Goal: Task Accomplishment & Management: Use online tool/utility

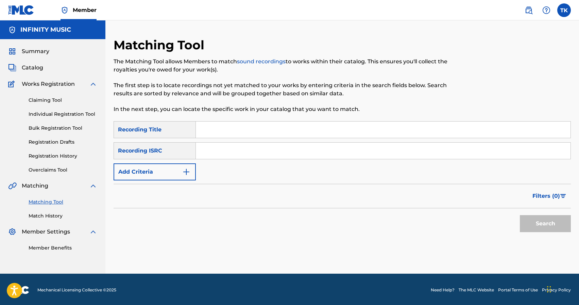
click at [247, 129] on input "Search Form" at bounding box center [383, 129] width 375 height 16
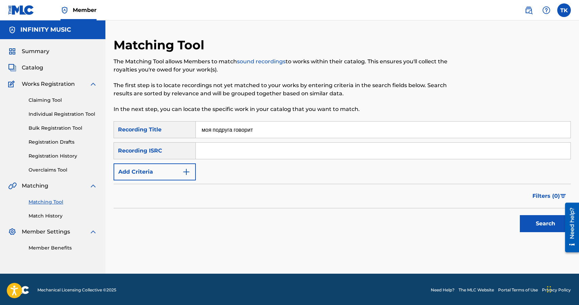
type input "моя подруга говорит"
click at [176, 174] on button "Add Criteria" at bounding box center [155, 171] width 82 height 17
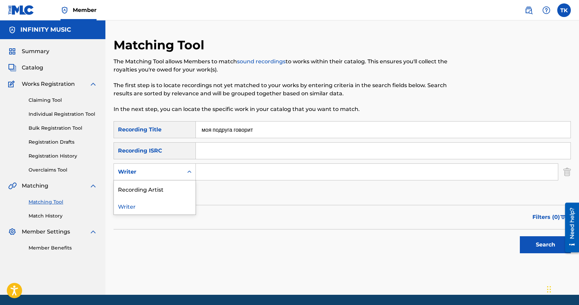
click at [176, 174] on div "Writer" at bounding box center [148, 172] width 61 height 8
click at [174, 185] on div "Recording Artist" at bounding box center [155, 188] width 82 height 17
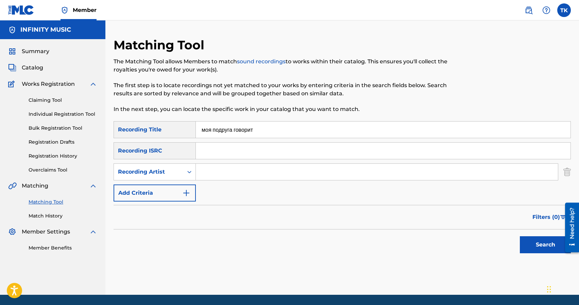
click at [214, 179] on input "Search Form" at bounding box center [377, 172] width 362 height 16
type input "edik_kingsta"
click at [545, 247] on button "Search" at bounding box center [545, 244] width 51 height 17
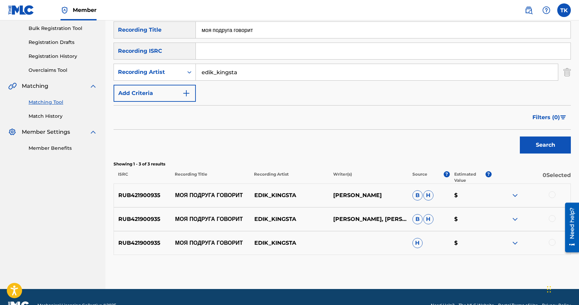
scroll to position [116, 0]
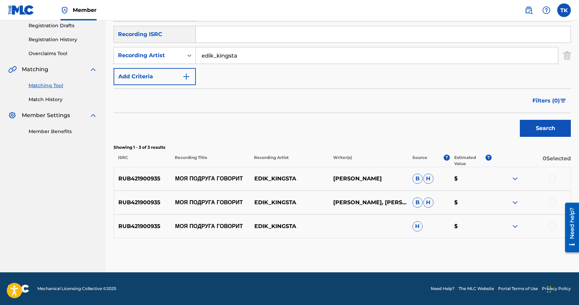
click at [553, 228] on div at bounding box center [552, 225] width 7 height 7
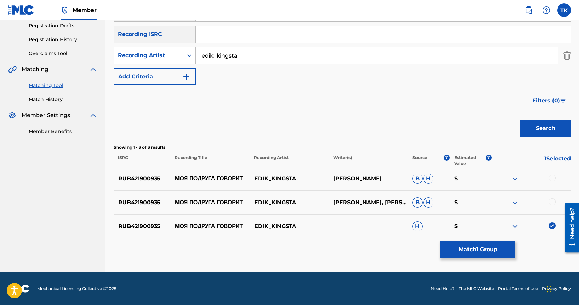
click at [552, 204] on div at bounding box center [552, 201] width 7 height 7
click at [552, 180] on div at bounding box center [552, 177] width 7 height 7
click at [490, 249] on button "Match 3 Groups" at bounding box center [477, 249] width 75 height 17
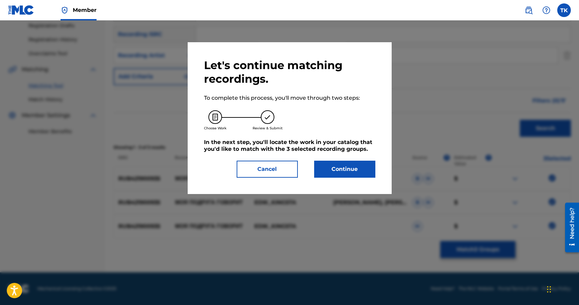
click at [360, 168] on button "Continue" at bounding box center [344, 169] width 61 height 17
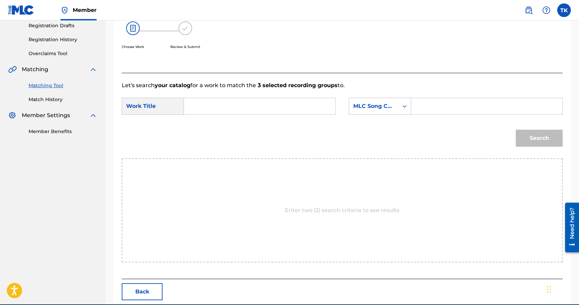
click at [272, 101] on input "Search Form" at bounding box center [260, 106] width 140 height 16
click at [215, 137] on span "руга говорит" at bounding box center [206, 133] width 21 height 15
type input "моя подруга говорит"
click at [390, 110] on div "MLC Song Code" at bounding box center [373, 106] width 41 height 8
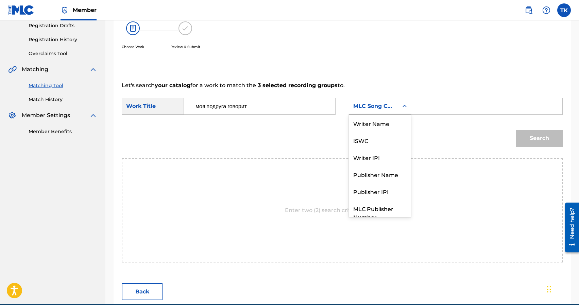
scroll to position [25, 0]
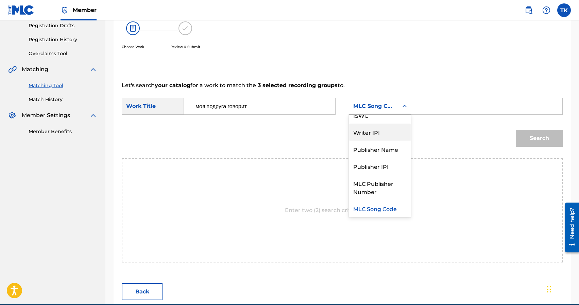
click at [378, 140] on div "Writer IPI" at bounding box center [380, 131] width 62 height 17
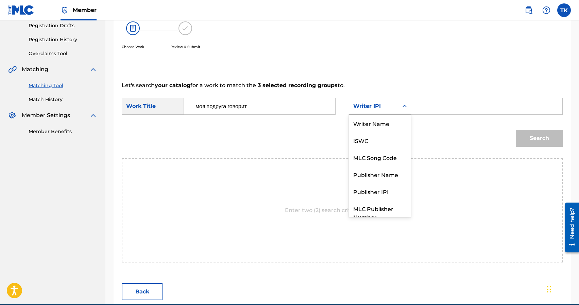
click at [390, 109] on div "Writer IPI" at bounding box center [373, 106] width 41 height 8
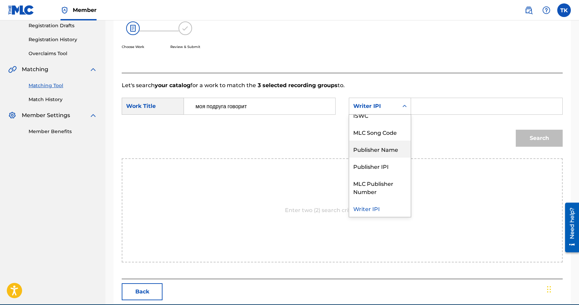
click at [384, 149] on div "Publisher Name" at bounding box center [380, 148] width 62 height 17
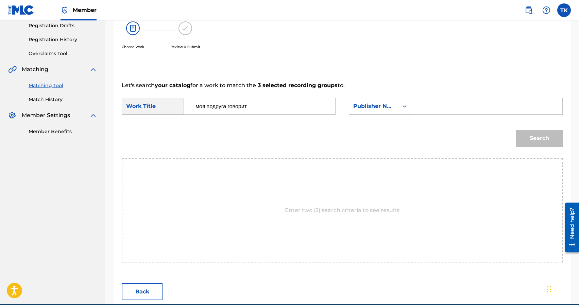
click at [433, 104] on input "Search Form" at bounding box center [487, 106] width 140 height 16
type input "INFINITY MUSIC"
click at [532, 144] on button "Search" at bounding box center [539, 138] width 47 height 17
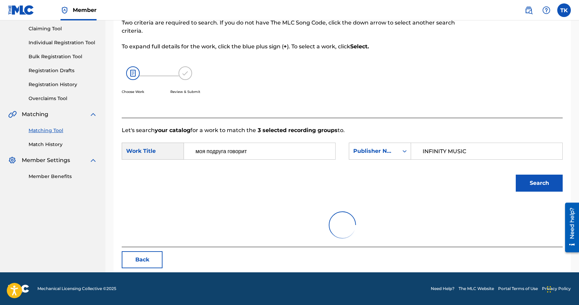
scroll to position [116, 0]
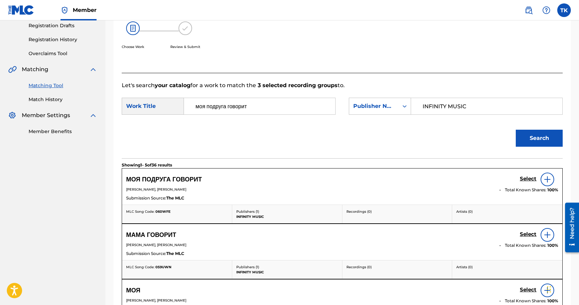
click at [523, 178] on h5 "Select" at bounding box center [528, 179] width 17 height 6
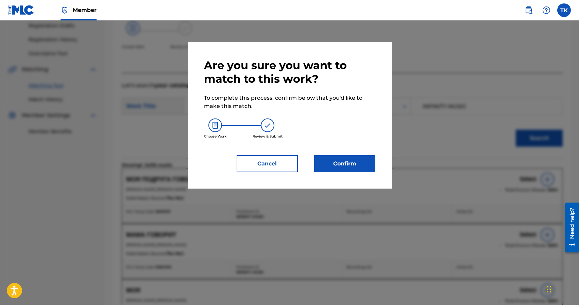
click at [355, 160] on button "Confirm" at bounding box center [344, 163] width 61 height 17
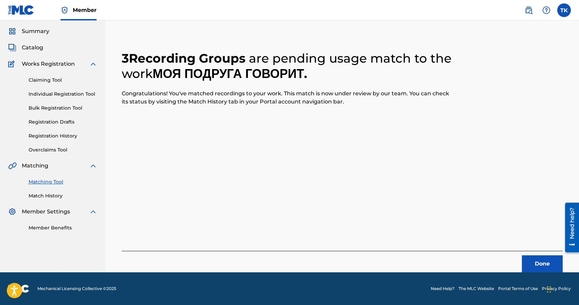
scroll to position [20, 0]
click at [543, 261] on button "Done" at bounding box center [542, 263] width 41 height 17
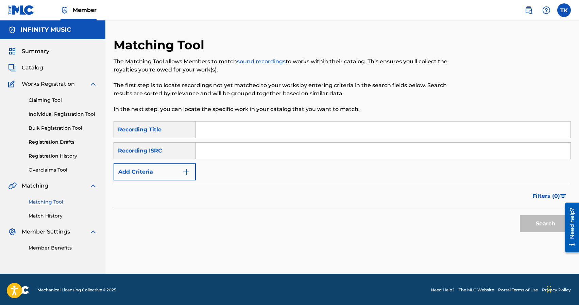
click at [301, 134] on input "Search Form" at bounding box center [383, 129] width 375 height 16
type input "просто новости #3"
click at [178, 170] on button "Add Criteria" at bounding box center [155, 171] width 82 height 17
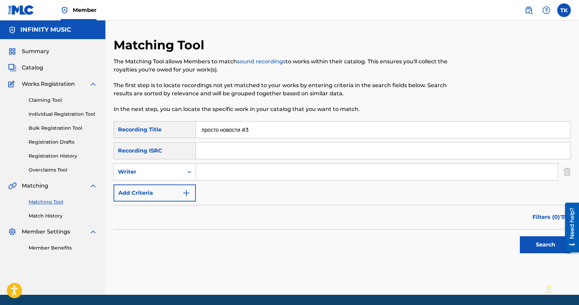
click at [178, 170] on div "Writer" at bounding box center [148, 172] width 61 height 8
click at [178, 195] on div "Recording Artist" at bounding box center [155, 188] width 82 height 17
click at [225, 171] on input "Search Form" at bounding box center [377, 172] width 362 height 16
type input "edik_kingsta"
click at [531, 244] on button "Search" at bounding box center [545, 244] width 51 height 17
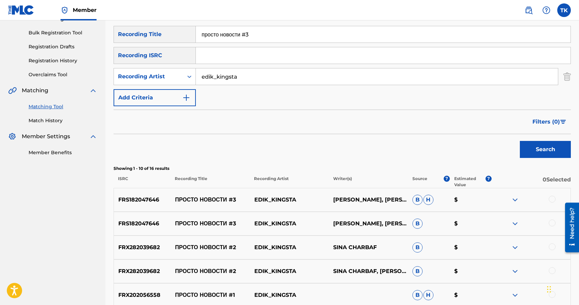
scroll to position [95, 0]
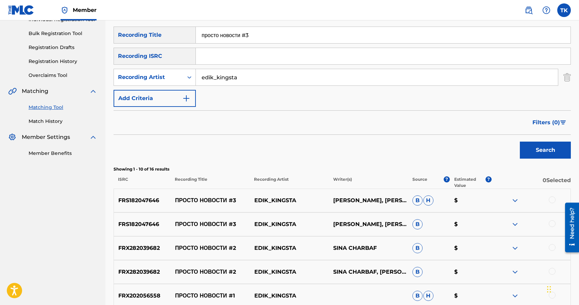
click at [554, 224] on div at bounding box center [552, 223] width 7 height 7
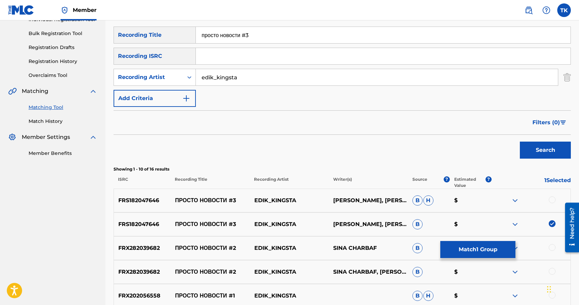
click at [553, 201] on div at bounding box center [552, 199] width 7 height 7
click at [493, 246] on button "Match 2 Groups" at bounding box center [477, 249] width 75 height 17
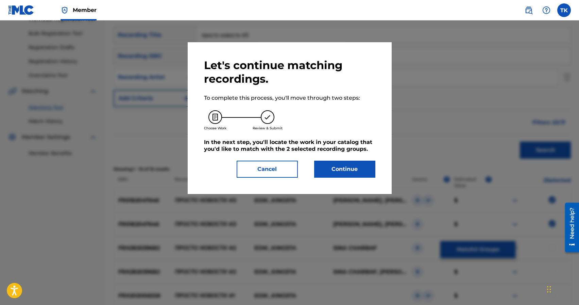
click at [354, 174] on button "Continue" at bounding box center [344, 169] width 61 height 17
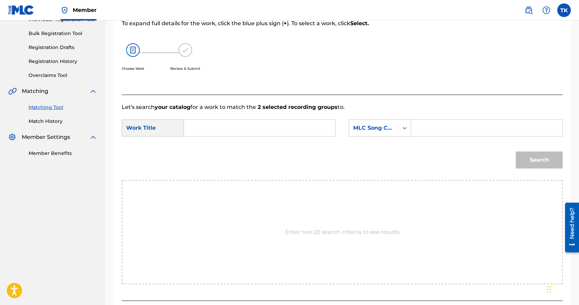
click at [277, 129] on input "Search Form" at bounding box center [260, 128] width 140 height 16
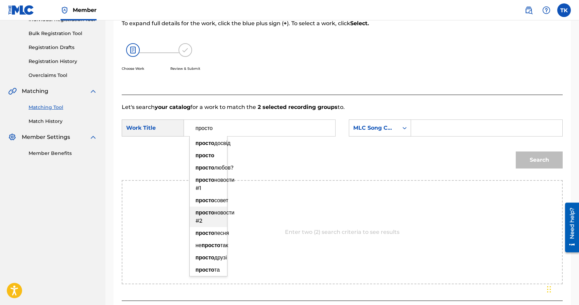
click at [214, 216] on strong "просто" at bounding box center [205, 212] width 19 height 6
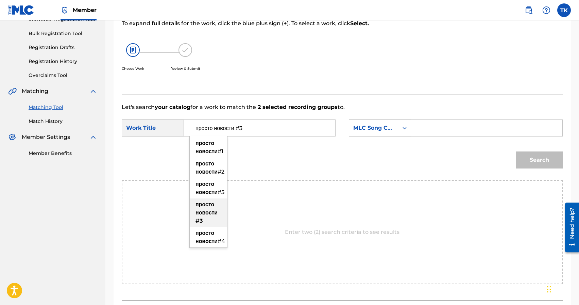
type input "просто новости #3"
click at [213, 216] on strong "новости" at bounding box center [207, 212] width 22 height 6
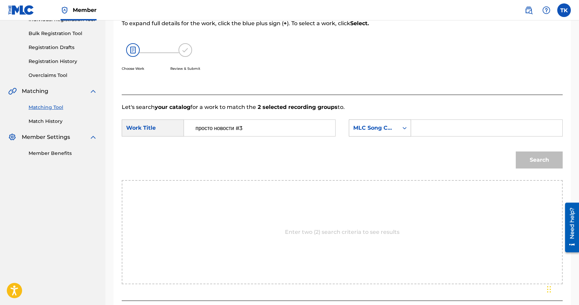
click at [390, 135] on div "MLC Song Code" at bounding box center [380, 127] width 62 height 17
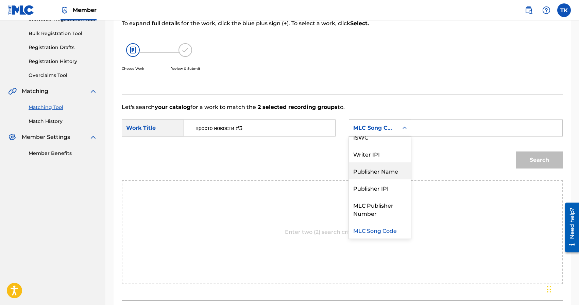
click at [382, 164] on div "Publisher Name" at bounding box center [380, 170] width 62 height 17
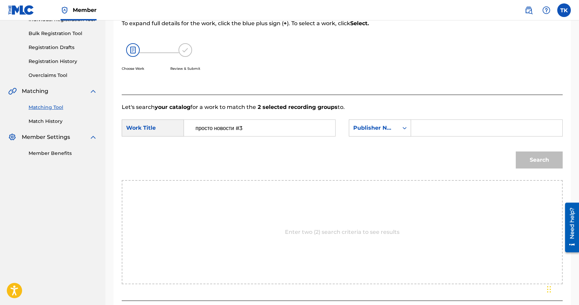
click at [434, 121] on input "Search Form" at bounding box center [487, 128] width 140 height 16
type input "INFINITY MUSIC"
click at [546, 157] on button "Search" at bounding box center [539, 159] width 47 height 17
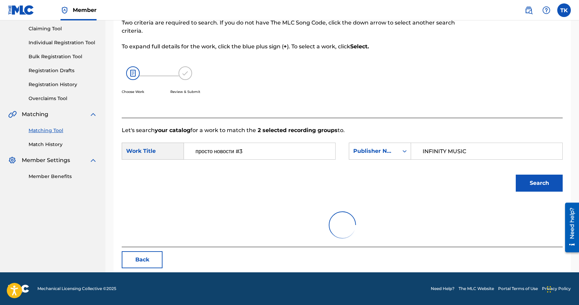
scroll to position [95, 0]
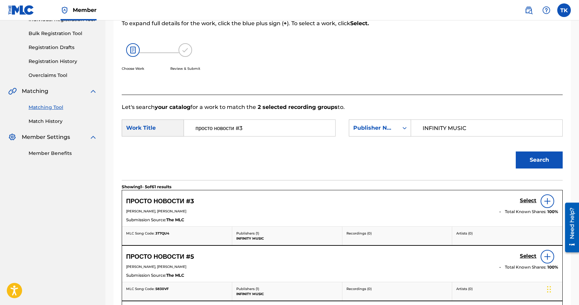
click at [526, 198] on h5 "Select" at bounding box center [528, 200] width 17 height 6
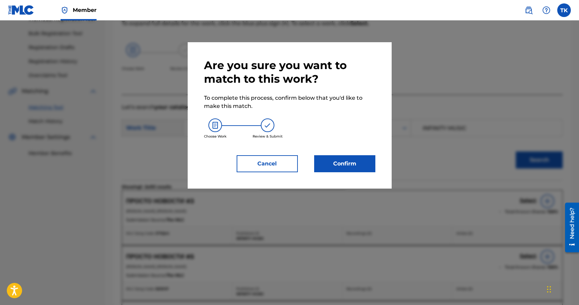
click at [350, 163] on button "Confirm" at bounding box center [344, 163] width 61 height 17
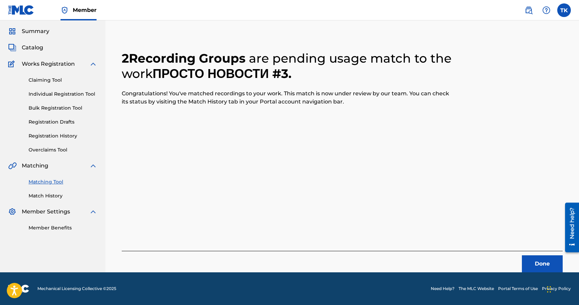
scroll to position [20, 0]
click at [534, 262] on button "Done" at bounding box center [542, 263] width 41 height 17
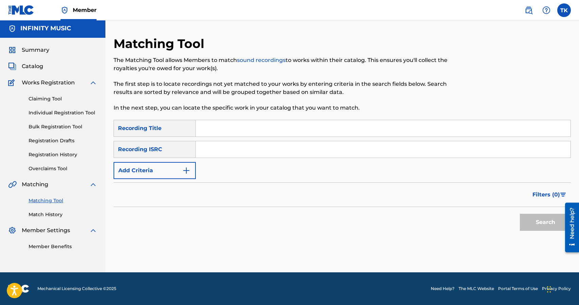
scroll to position [0, 0]
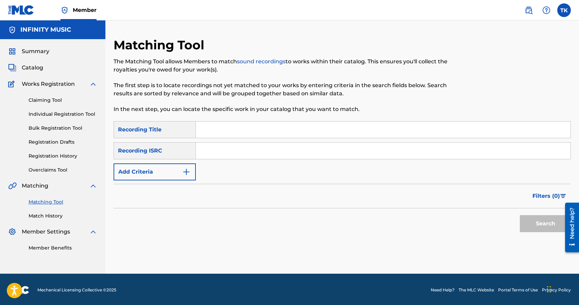
click at [274, 134] on input "Search Form" at bounding box center [383, 129] width 375 height 16
type input "просто новости #4"
click at [177, 174] on button "Add Criteria" at bounding box center [155, 171] width 82 height 17
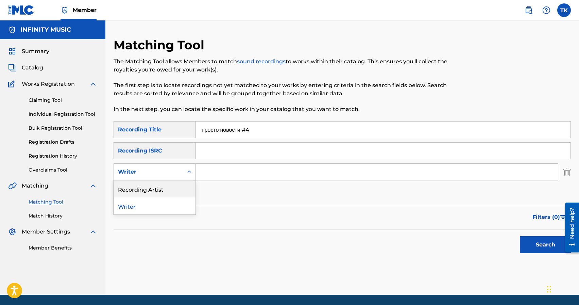
click at [177, 186] on div "Recording Artist" at bounding box center [155, 188] width 82 height 17
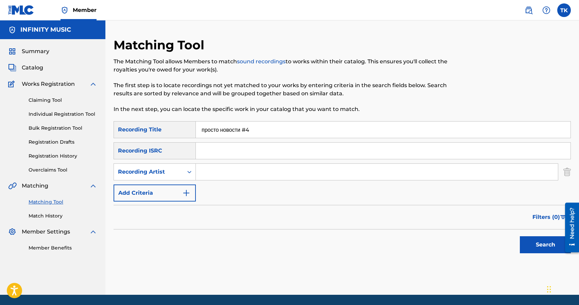
click at [220, 179] on input "Search Form" at bounding box center [377, 172] width 362 height 16
type input "edik_kingsta"
click at [530, 244] on button "Search" at bounding box center [545, 244] width 51 height 17
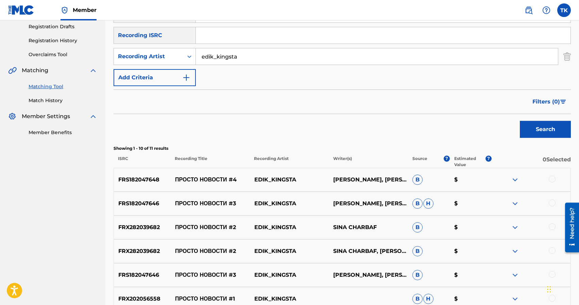
scroll to position [116, 0]
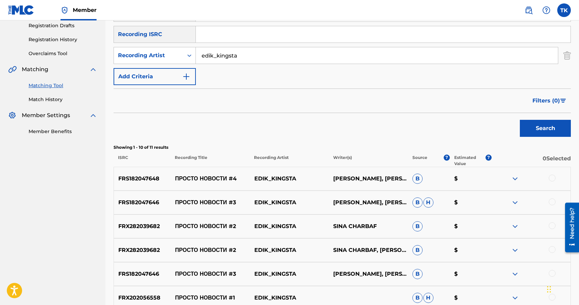
click at [554, 177] on div at bounding box center [552, 177] width 7 height 7
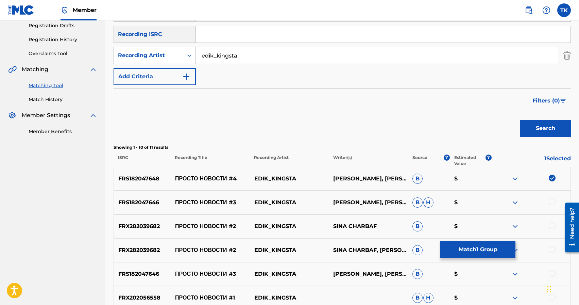
click at [495, 245] on button "Match 1 Group" at bounding box center [477, 249] width 75 height 17
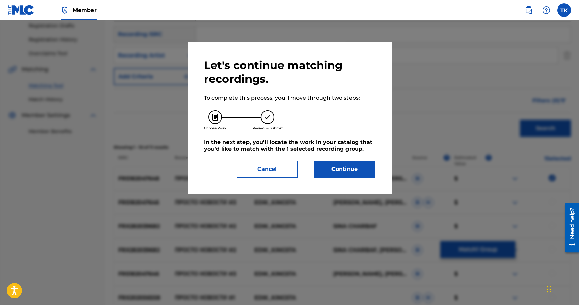
click at [346, 165] on button "Continue" at bounding box center [344, 169] width 61 height 17
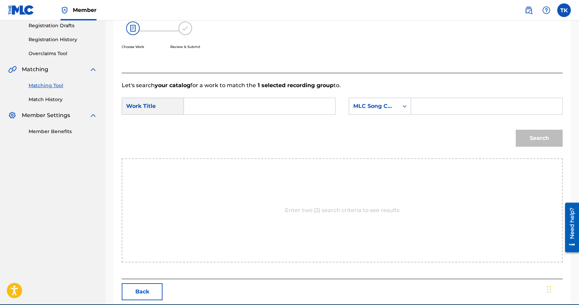
click at [283, 107] on input "Search Form" at bounding box center [260, 106] width 140 height 16
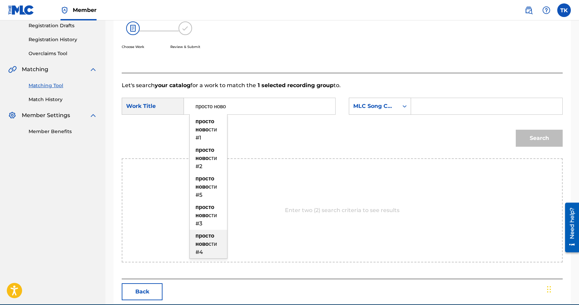
click at [212, 244] on span "сти #4" at bounding box center [206, 247] width 21 height 15
type input "просто новости #4"
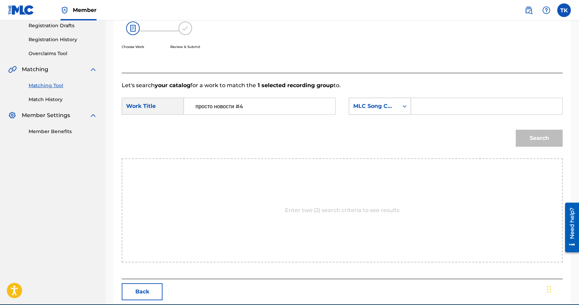
click at [397, 104] on div "MLC Song Code" at bounding box center [373, 106] width 49 height 13
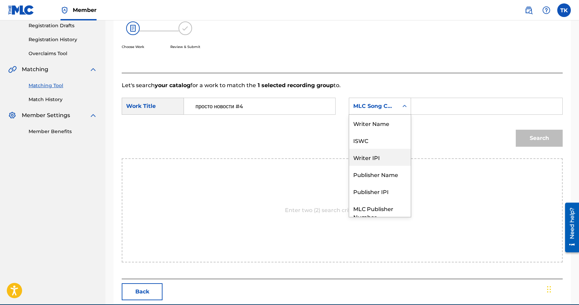
scroll to position [25, 0]
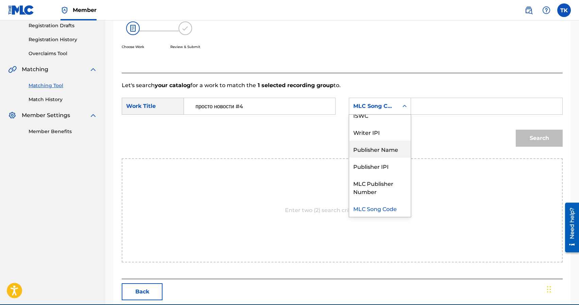
click at [388, 149] on div "Publisher Name" at bounding box center [380, 148] width 62 height 17
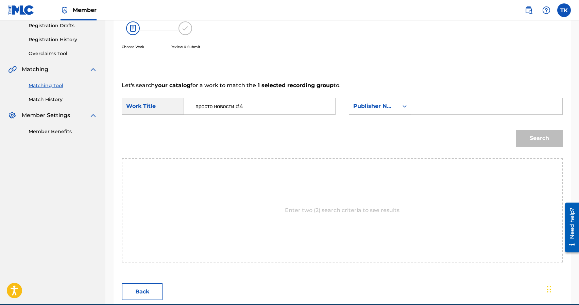
click at [431, 101] on input "Search Form" at bounding box center [487, 106] width 140 height 16
type input "i"
type input "INFINITY MUSIC"
click at [532, 139] on button "Search" at bounding box center [539, 138] width 47 height 17
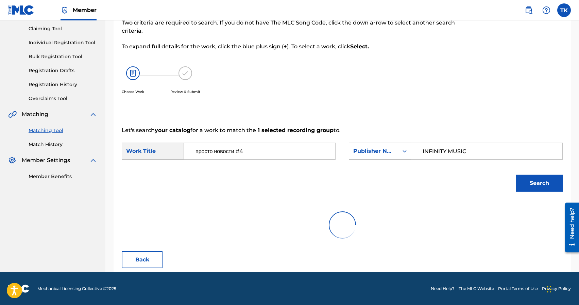
scroll to position [116, 0]
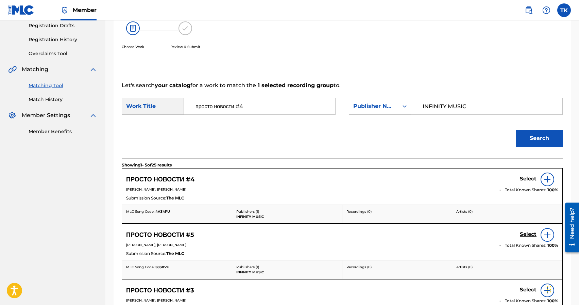
click at [527, 179] on h5 "Select" at bounding box center [528, 179] width 17 height 6
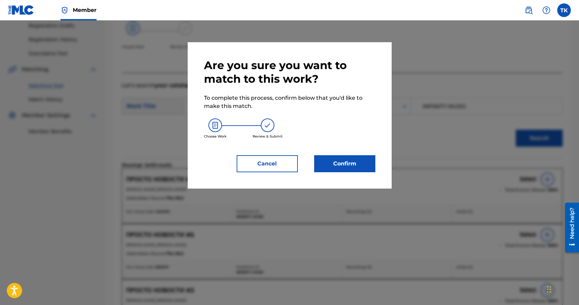
click at [364, 163] on button "Confirm" at bounding box center [344, 163] width 61 height 17
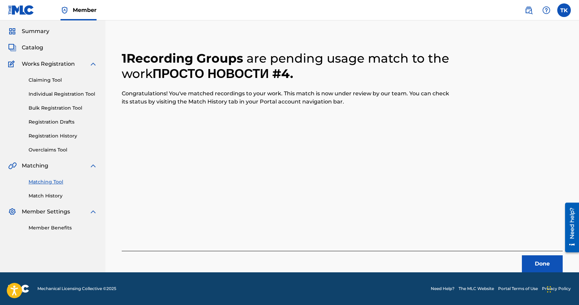
scroll to position [20, 0]
click at [531, 257] on button "Done" at bounding box center [542, 263] width 41 height 17
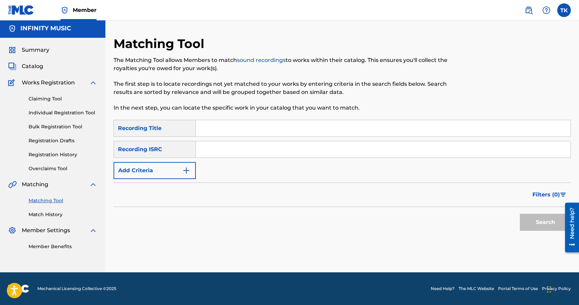
scroll to position [0, 0]
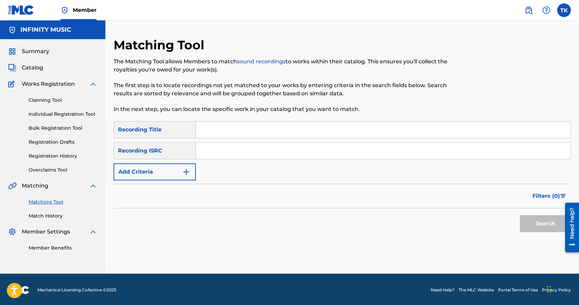
click at [260, 137] on input "Search Form" at bounding box center [383, 129] width 375 height 16
type input "просто новости #5"
click at [176, 171] on button "Add Criteria" at bounding box center [155, 171] width 82 height 17
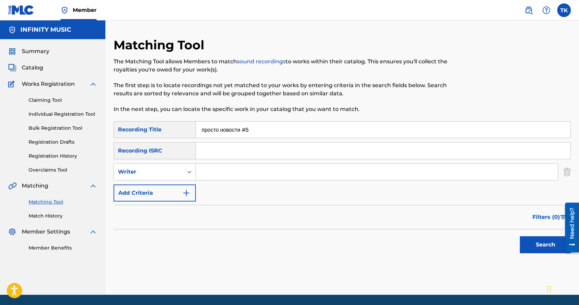
click at [176, 171] on div "Writer" at bounding box center [148, 172] width 61 height 8
click at [176, 183] on div "Recording Artist" at bounding box center [155, 188] width 82 height 17
click at [227, 165] on input "Search Form" at bounding box center [377, 172] width 362 height 16
type input "edik_kingsta"
click at [526, 243] on button "Search" at bounding box center [545, 244] width 51 height 17
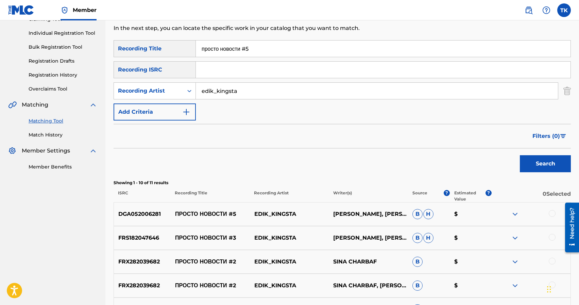
scroll to position [83, 0]
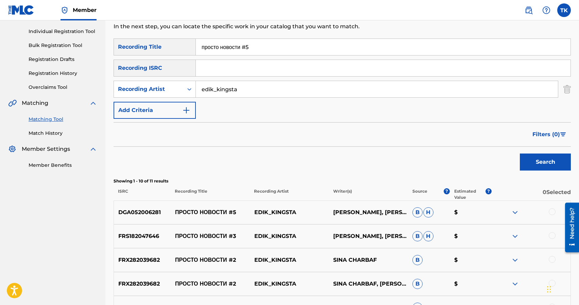
click at [551, 211] on div at bounding box center [552, 211] width 7 height 7
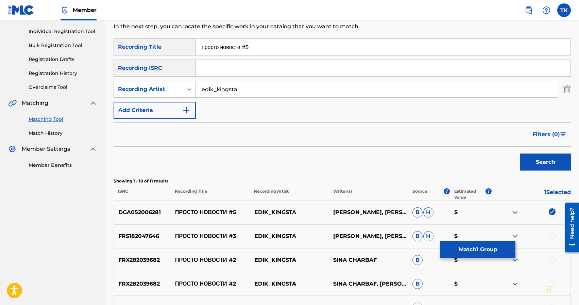
click at [465, 245] on button "Match 1 Group" at bounding box center [477, 249] width 75 height 17
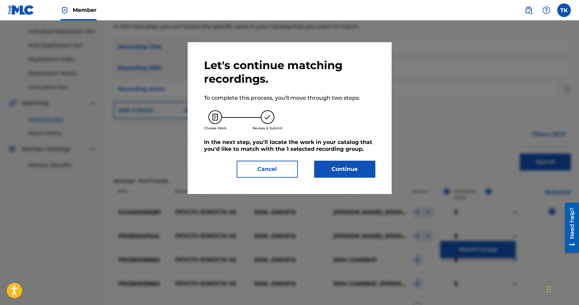
click at [346, 178] on div "Let's continue matching recordings. To complete this process, you'll move throu…" at bounding box center [290, 118] width 204 height 152
click at [346, 174] on button "Continue" at bounding box center [344, 169] width 61 height 17
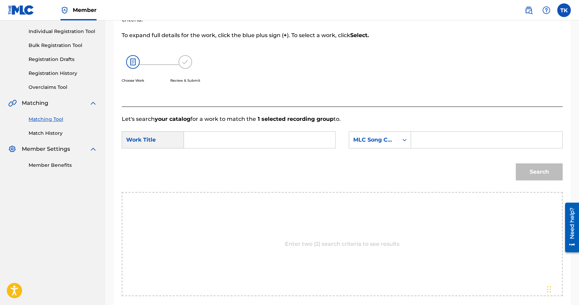
click at [256, 143] on input "Search Form" at bounding box center [260, 140] width 140 height 16
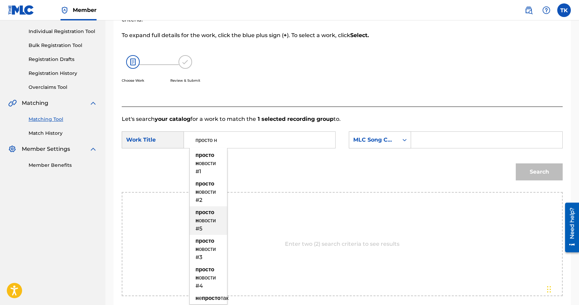
click at [215, 224] on div "просто н овости #5" at bounding box center [208, 220] width 37 height 29
type input "просто новости #5"
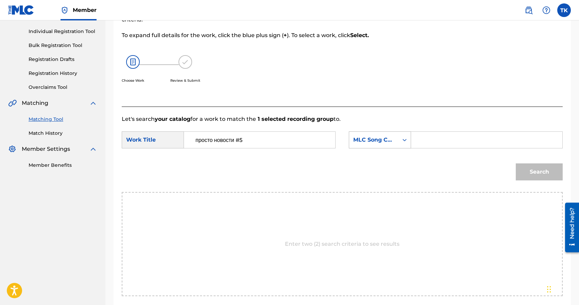
click at [396, 143] on div "MLC Song Code" at bounding box center [373, 139] width 49 height 13
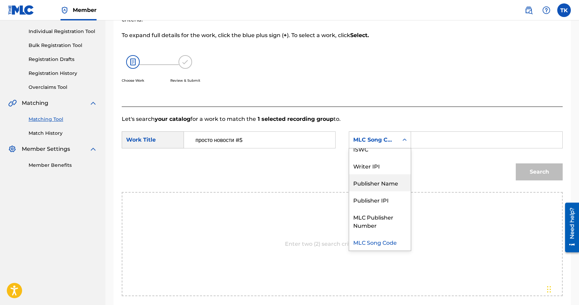
click at [386, 179] on div "Publisher Name" at bounding box center [380, 182] width 62 height 17
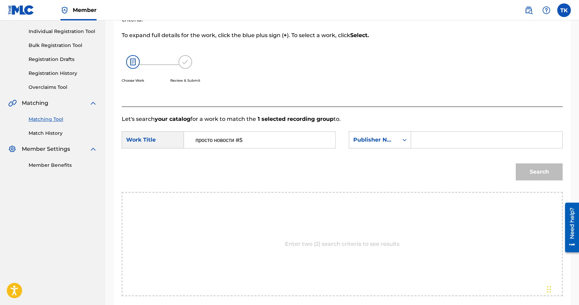
click at [428, 145] on input "Search Form" at bounding box center [487, 140] width 140 height 16
type input "INFINITY MUSIC"
click at [526, 169] on button "Search" at bounding box center [539, 171] width 47 height 17
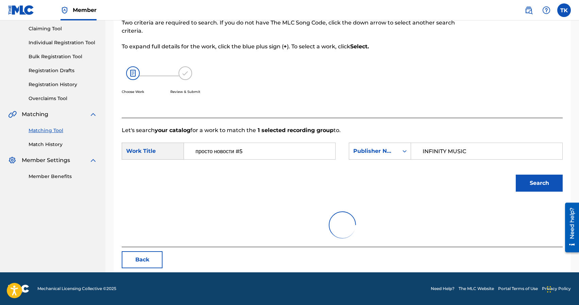
scroll to position [83, 0]
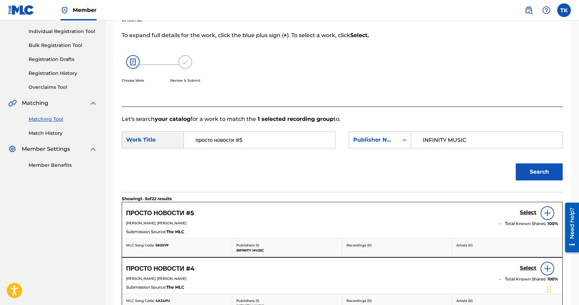
click at [522, 213] on h5 "Select" at bounding box center [528, 212] width 17 height 6
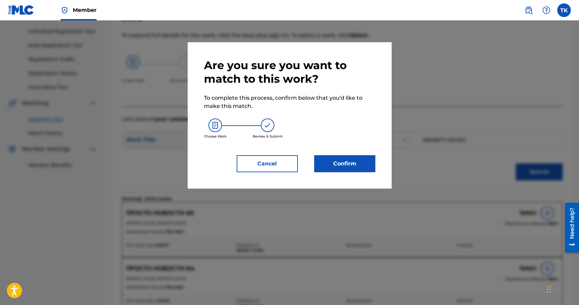
click at [354, 168] on button "Confirm" at bounding box center [344, 163] width 61 height 17
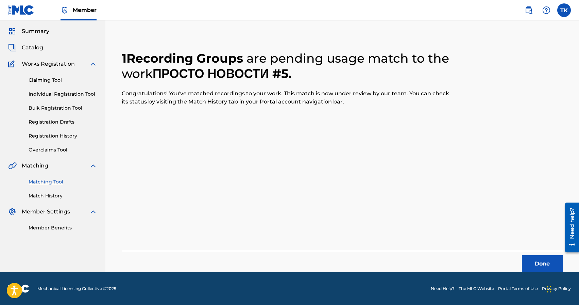
scroll to position [20, 0]
click at [531, 258] on button "Done" at bounding box center [542, 263] width 41 height 17
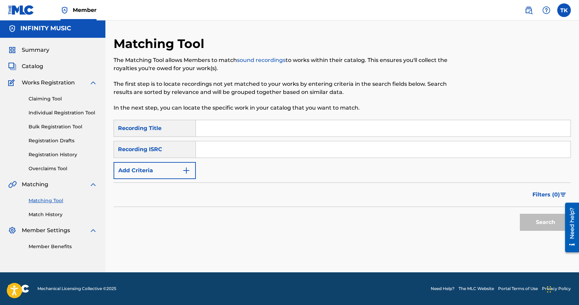
scroll to position [0, 0]
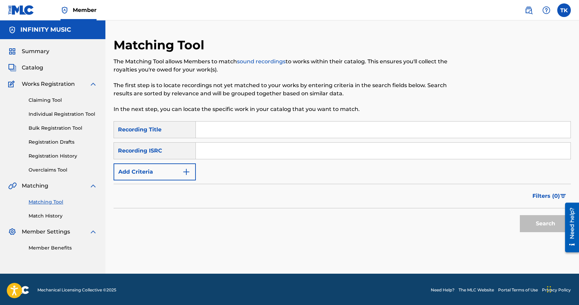
click at [228, 122] on input "Search Form" at bounding box center [383, 129] width 375 height 16
type input "r"
type input "king [PERSON_NAME]"
click at [183, 169] on img "Search Form" at bounding box center [186, 172] width 8 height 8
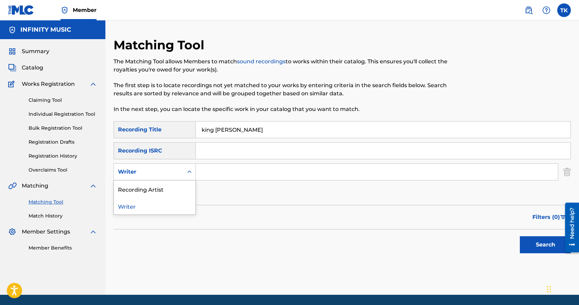
click at [183, 169] on div "Writer" at bounding box center [148, 171] width 69 height 13
click at [182, 185] on div "Recording Artist" at bounding box center [155, 188] width 82 height 17
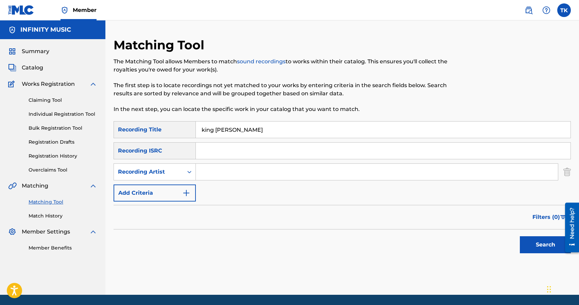
click at [218, 171] on input "Search Form" at bounding box center [377, 172] width 362 height 16
type input "edik_kingsta"
click at [536, 243] on button "Search" at bounding box center [545, 244] width 51 height 17
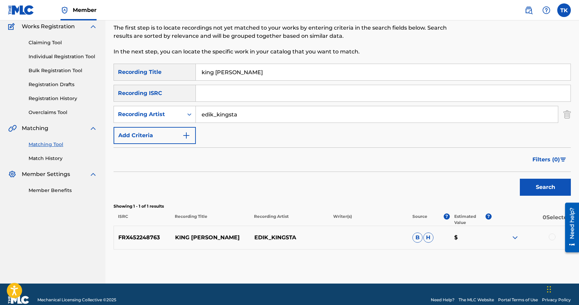
scroll to position [60, 0]
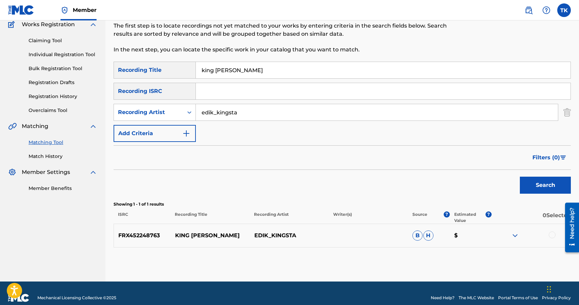
click at [551, 235] on div at bounding box center [552, 234] width 7 height 7
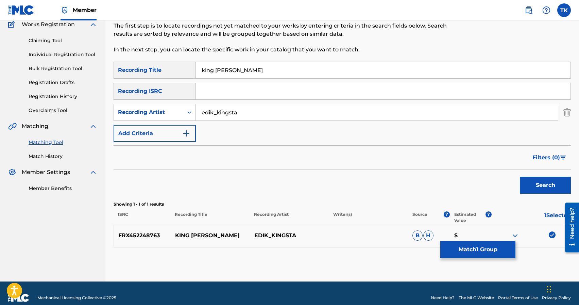
click at [501, 247] on button "Match 1 Group" at bounding box center [477, 249] width 75 height 17
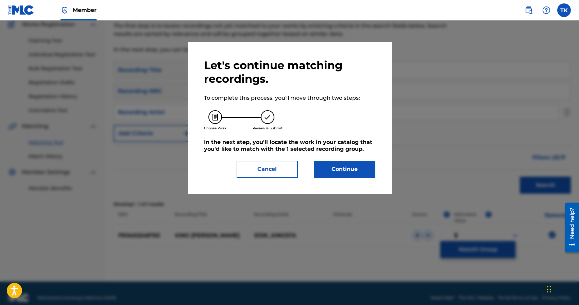
click at [349, 174] on button "Continue" at bounding box center [344, 169] width 61 height 17
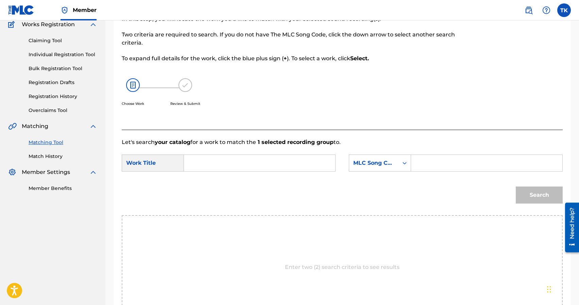
click at [281, 158] on input "Search Form" at bounding box center [260, 163] width 140 height 16
type input "king [PERSON_NAME]"
click at [380, 166] on div "MLC Song Code" at bounding box center [373, 163] width 41 height 8
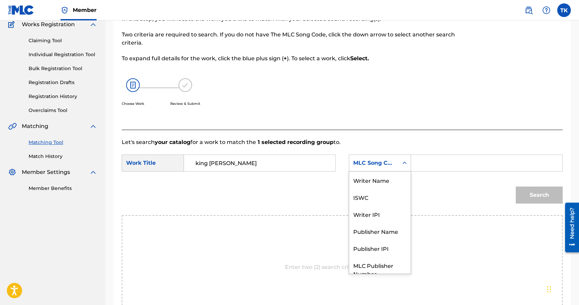
scroll to position [25, 0]
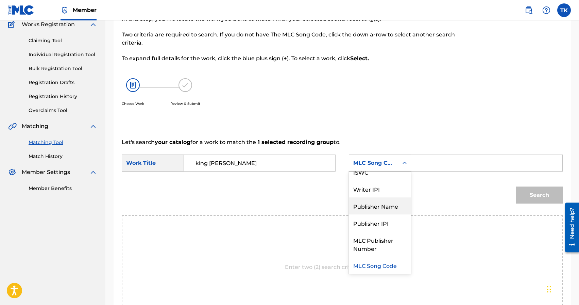
click at [378, 204] on div "Publisher Name" at bounding box center [380, 205] width 62 height 17
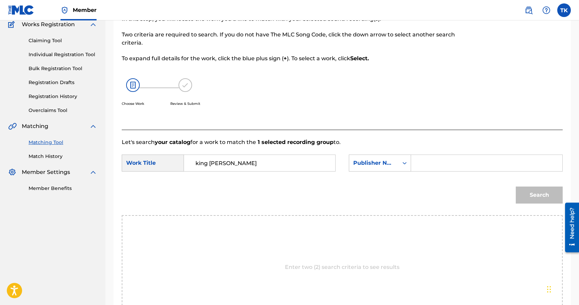
click at [444, 160] on input "Search Form" at bounding box center [487, 163] width 140 height 16
type input "INFINITY MUSIC"
click at [548, 191] on button "Search" at bounding box center [539, 194] width 47 height 17
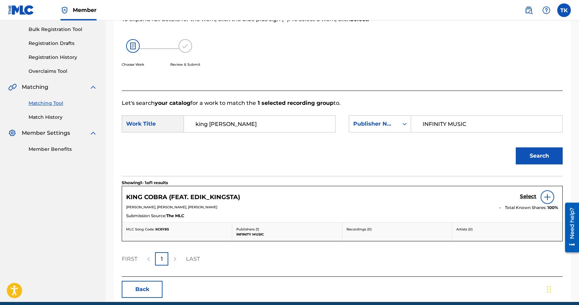
scroll to position [103, 0]
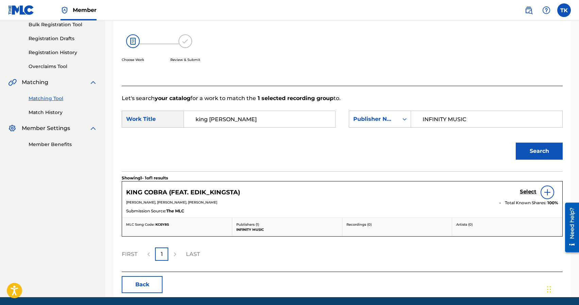
click at [232, 119] on input "king [PERSON_NAME]" at bounding box center [260, 119] width 140 height 16
type input "King"
click at [264, 156] on div "Search" at bounding box center [342, 153] width 441 height 35
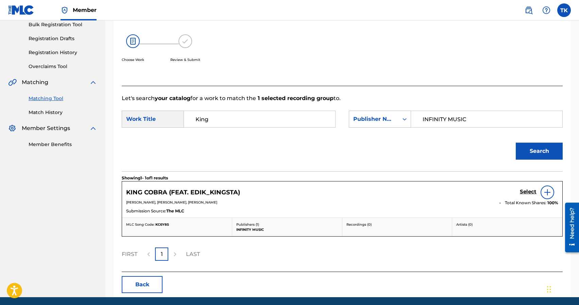
scroll to position [128, 0]
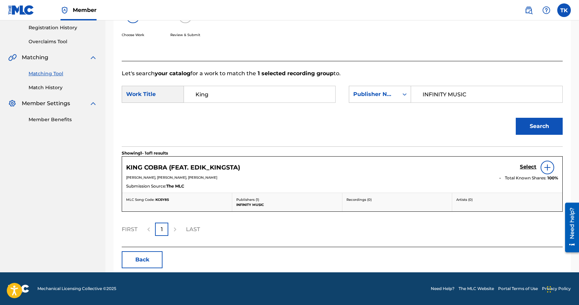
click at [149, 259] on button "Back" at bounding box center [142, 259] width 41 height 17
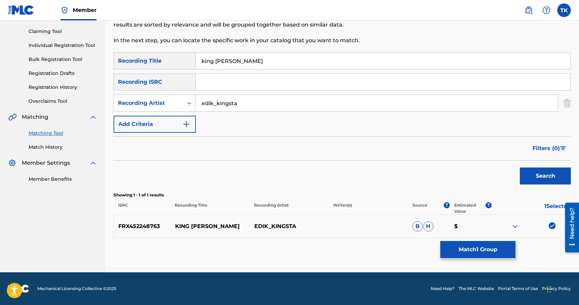
click at [552, 224] on img at bounding box center [552, 225] width 7 height 7
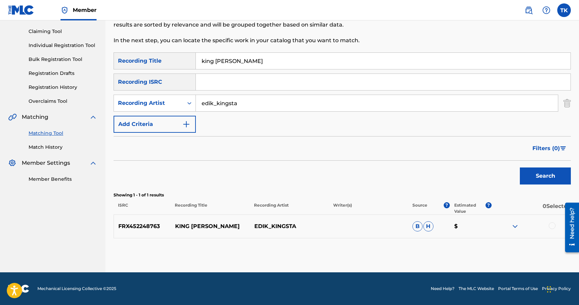
click at [256, 65] on input "king [PERSON_NAME]" at bounding box center [383, 61] width 375 height 16
type input "webshooter"
click at [539, 175] on button "Search" at bounding box center [545, 175] width 51 height 17
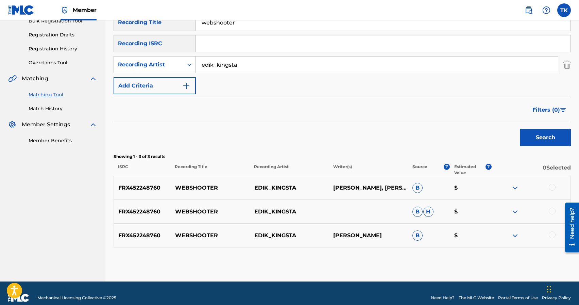
scroll to position [107, 0]
click at [554, 234] on div at bounding box center [552, 234] width 7 height 7
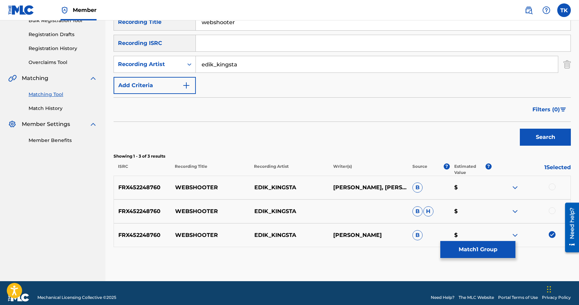
click at [553, 209] on div at bounding box center [552, 210] width 7 height 7
click at [553, 186] on div at bounding box center [552, 186] width 7 height 7
click at [488, 249] on button "Match 3 Groups" at bounding box center [477, 249] width 75 height 17
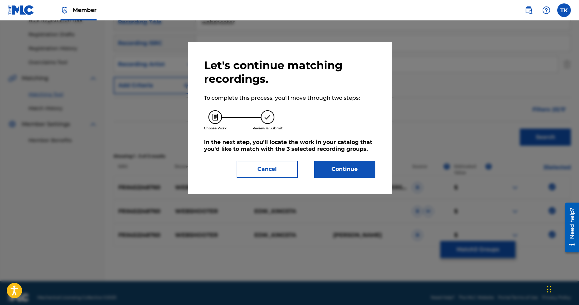
click at [355, 169] on button "Continue" at bounding box center [344, 169] width 61 height 17
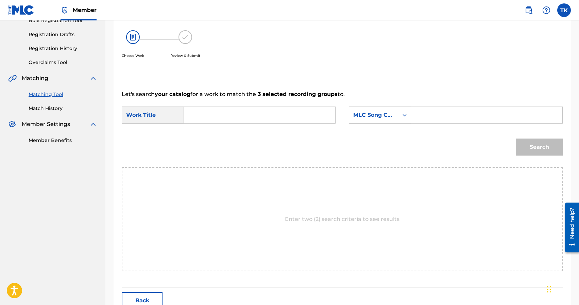
click at [286, 110] on input "Search Form" at bounding box center [260, 115] width 140 height 16
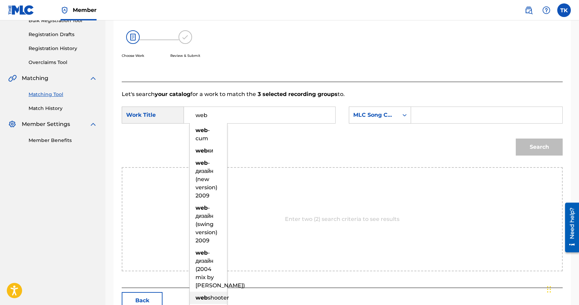
click at [220, 300] on span "shooter" at bounding box center [218, 297] width 21 height 6
type input "webshooter"
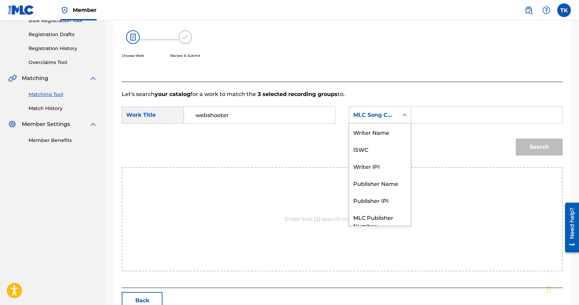
click at [393, 118] on div "MLC Song Code" at bounding box center [373, 115] width 41 height 8
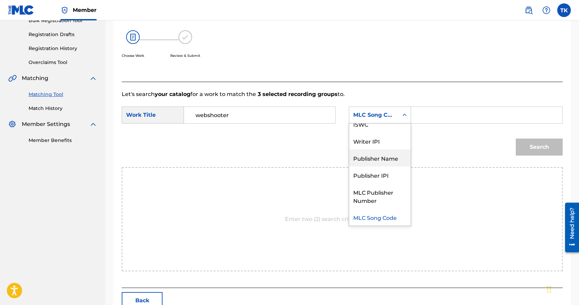
click at [389, 162] on div "Publisher Name" at bounding box center [380, 157] width 62 height 17
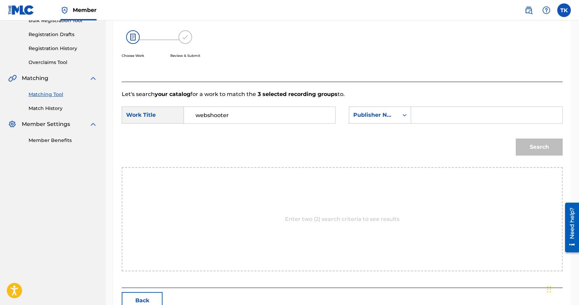
click at [431, 114] on input "Search Form" at bounding box center [487, 115] width 140 height 16
type input "INFINITY MUSIC"
click at [530, 141] on button "Search" at bounding box center [539, 146] width 47 height 17
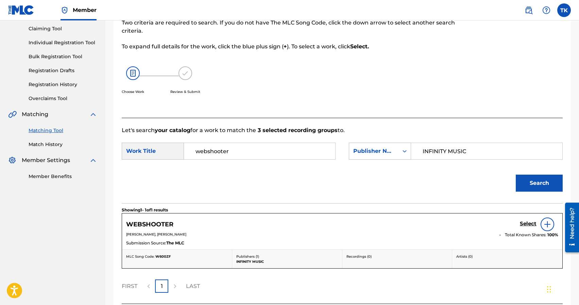
scroll to position [107, 0]
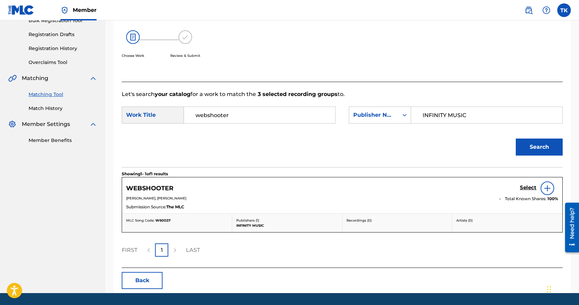
click at [523, 186] on h5 "Select" at bounding box center [528, 187] width 17 height 6
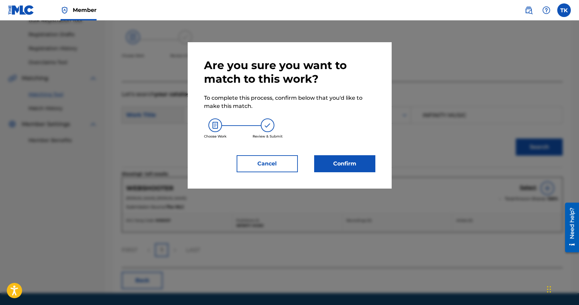
click at [366, 167] on button "Confirm" at bounding box center [344, 163] width 61 height 17
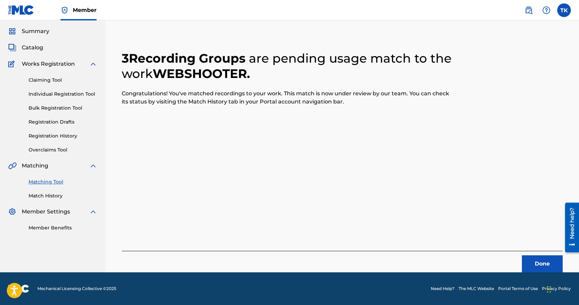
scroll to position [20, 0]
click at [539, 260] on button "Done" at bounding box center [542, 263] width 41 height 17
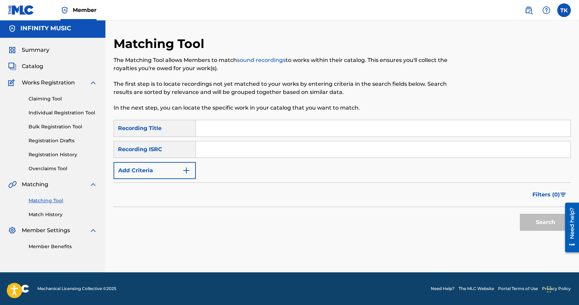
scroll to position [0, 0]
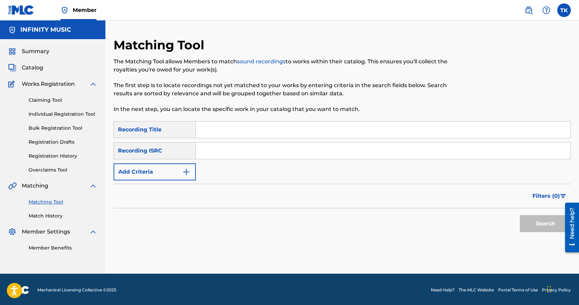
click at [280, 128] on input "Search Form" at bounding box center [383, 129] width 375 height 16
type input "нюдсы в [GEOGRAPHIC_DATA]"
click at [181, 173] on button "Add Criteria" at bounding box center [155, 171] width 82 height 17
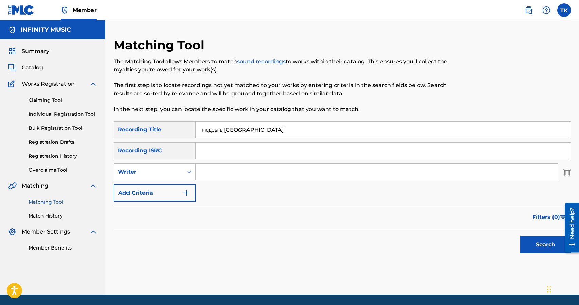
click at [181, 173] on div "Writer" at bounding box center [148, 171] width 69 height 13
click at [180, 187] on div "Recording Artist" at bounding box center [155, 188] width 82 height 17
click at [224, 171] on input "Search Form" at bounding box center [377, 172] width 362 height 16
type input "edik_kingsta"
click at [530, 250] on button "Search" at bounding box center [545, 244] width 51 height 17
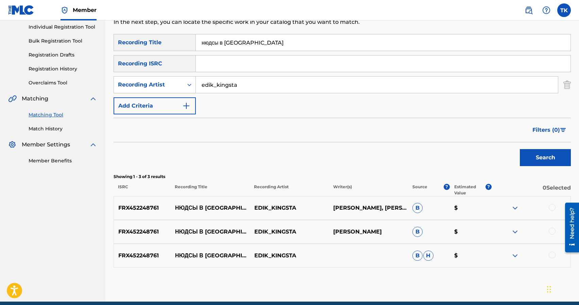
scroll to position [88, 0]
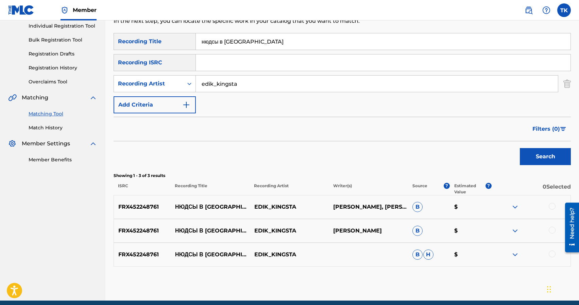
click at [553, 254] on div at bounding box center [552, 253] width 7 height 7
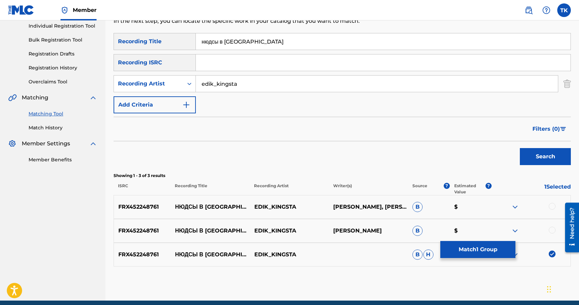
click at [553, 226] on div "FRX452248761 НЮДСЫ В ЛИЧКУ EDIK_KINGSTA [PERSON_NAME] $" at bounding box center [342, 231] width 457 height 24
click at [552, 231] on div at bounding box center [552, 230] width 7 height 7
click at [552, 208] on div at bounding box center [552, 206] width 7 height 7
click at [497, 249] on button "Match 3 Groups" at bounding box center [477, 249] width 75 height 17
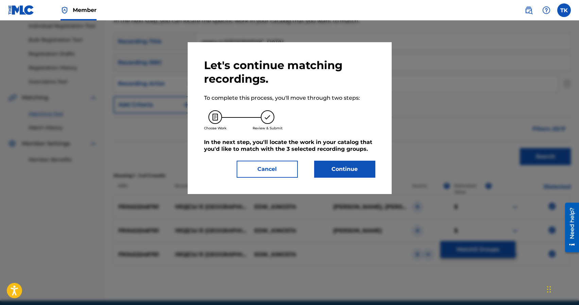
click at [348, 172] on button "Continue" at bounding box center [344, 169] width 61 height 17
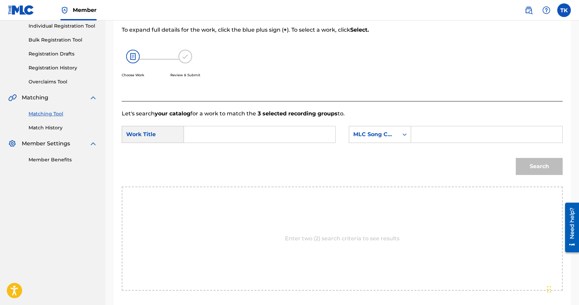
click at [277, 132] on input "Search Form" at bounding box center [260, 134] width 140 height 16
click at [212, 156] on span "сы в [GEOGRAPHIC_DATA]" at bounding box center [226, 153] width 60 height 15
type input "нюдсы в [GEOGRAPHIC_DATA]"
click at [388, 139] on div "MLC Song Code" at bounding box center [373, 134] width 49 height 13
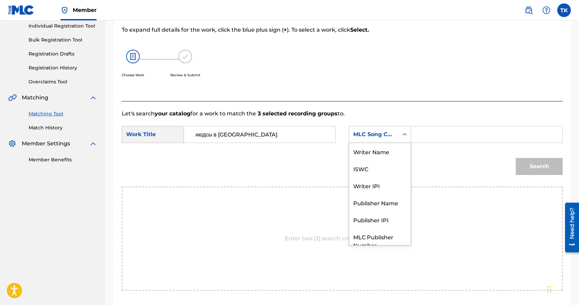
scroll to position [25, 0]
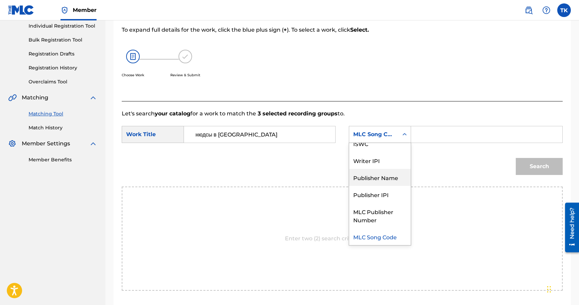
click at [382, 172] on div "Publisher Name" at bounding box center [380, 177] width 62 height 17
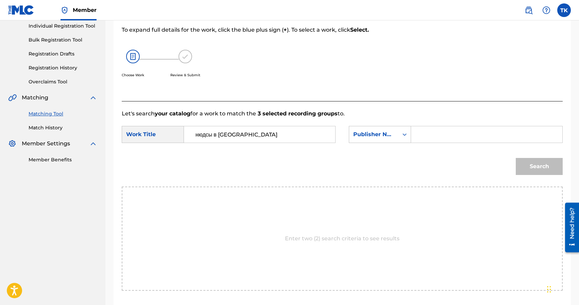
click at [423, 138] on input "Search Form" at bounding box center [487, 134] width 140 height 16
type input "INFINITY MUSIC"
click at [530, 162] on button "Search" at bounding box center [539, 166] width 47 height 17
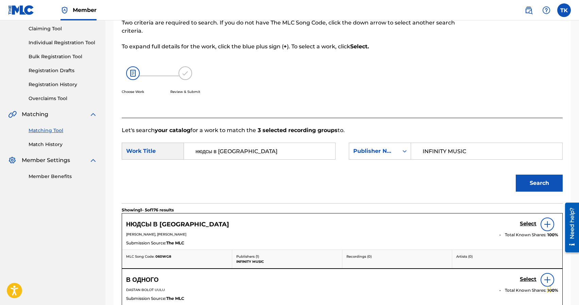
scroll to position [88, 0]
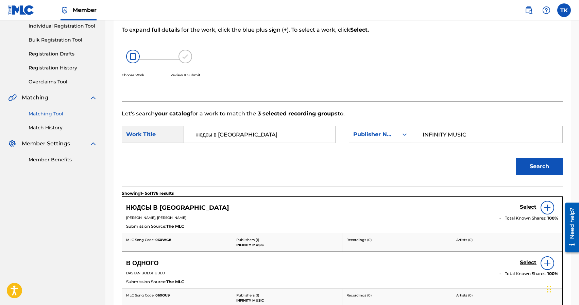
click at [521, 207] on h5 "Select" at bounding box center [528, 207] width 17 height 6
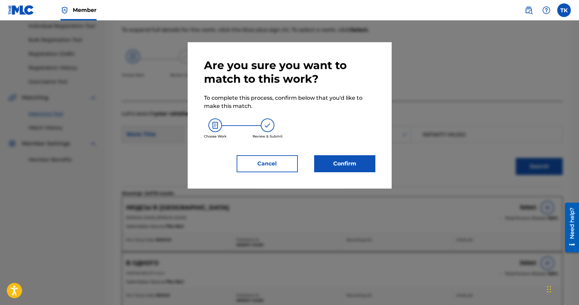
click at [355, 166] on button "Confirm" at bounding box center [344, 163] width 61 height 17
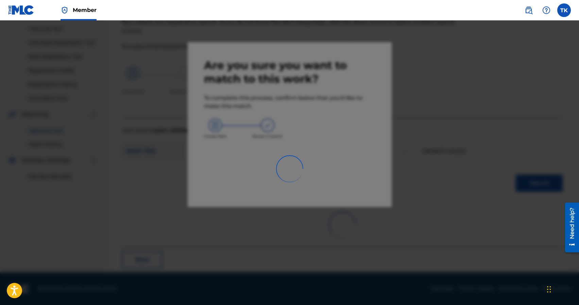
scroll to position [20, 0]
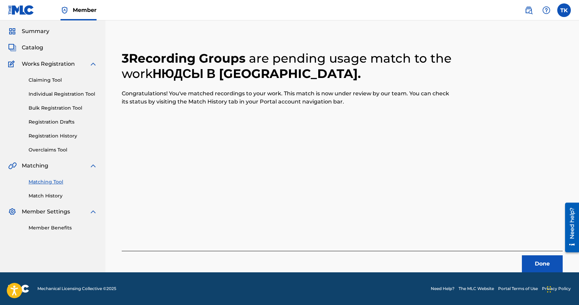
click at [531, 261] on button "Done" at bounding box center [542, 263] width 41 height 17
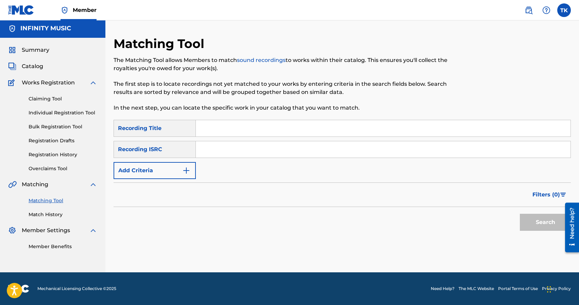
scroll to position [0, 0]
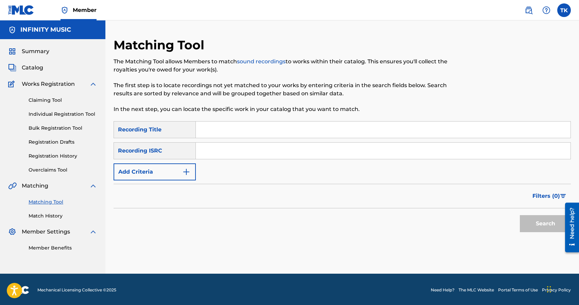
click at [232, 126] on input "Search Form" at bounding box center [383, 129] width 375 height 16
type input "н"
type input "хейтеры умрут"
click at [182, 175] on img "Search Form" at bounding box center [186, 172] width 8 height 8
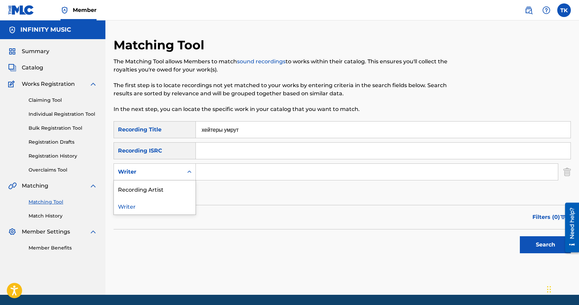
click at [182, 175] on div "Writer" at bounding box center [148, 171] width 69 height 13
click at [177, 190] on div "Recording Artist" at bounding box center [155, 188] width 82 height 17
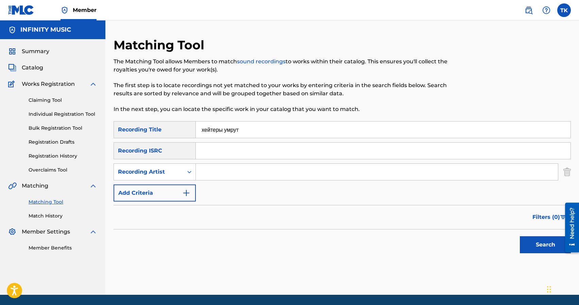
click at [215, 174] on input "Search Form" at bounding box center [377, 172] width 362 height 16
type input "edik_kingsta"
click at [524, 242] on button "Search" at bounding box center [545, 244] width 51 height 17
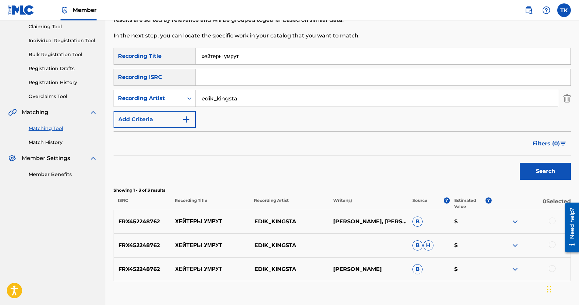
scroll to position [74, 0]
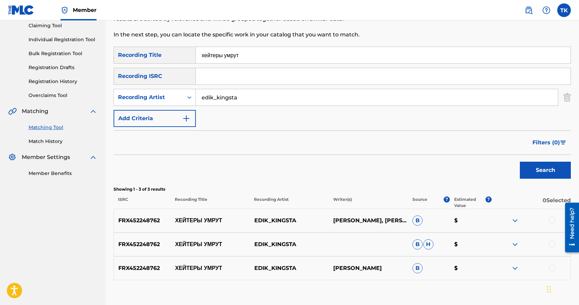
click at [553, 267] on div at bounding box center [552, 267] width 7 height 7
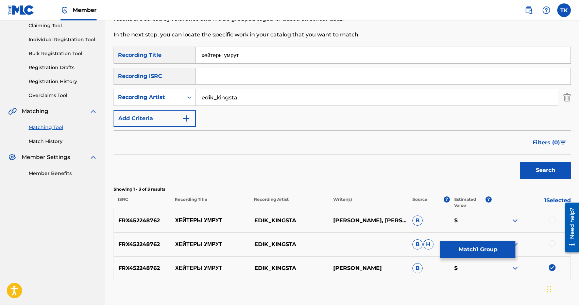
click at [554, 243] on div at bounding box center [552, 243] width 7 height 7
click at [552, 221] on div at bounding box center [552, 219] width 7 height 7
click at [490, 247] on button "Match 3 Groups" at bounding box center [477, 249] width 75 height 17
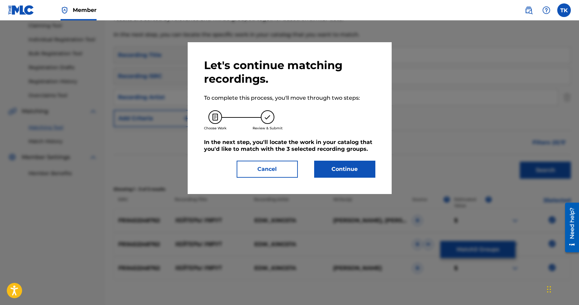
click at [359, 174] on button "Continue" at bounding box center [344, 169] width 61 height 17
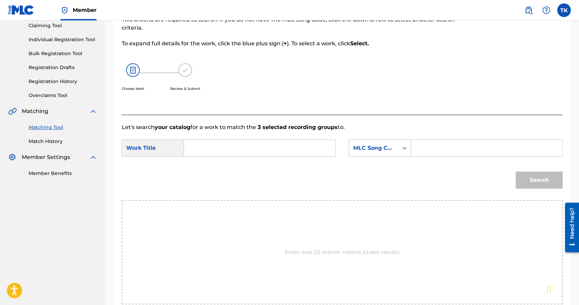
click at [299, 146] on input "Search Form" at bounding box center [260, 148] width 140 height 16
click at [215, 217] on div "хей теры умрут" at bounding box center [208, 208] width 37 height 20
type input "хейтеры умрут"
click at [399, 151] on div "Search Form" at bounding box center [405, 148] width 12 height 12
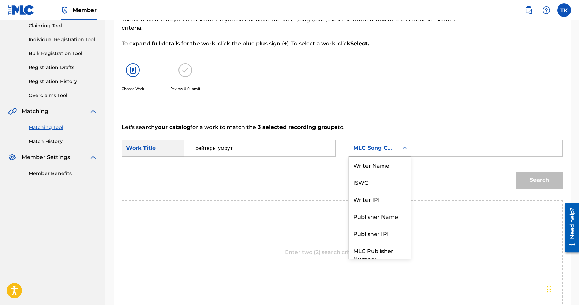
scroll to position [25, 0]
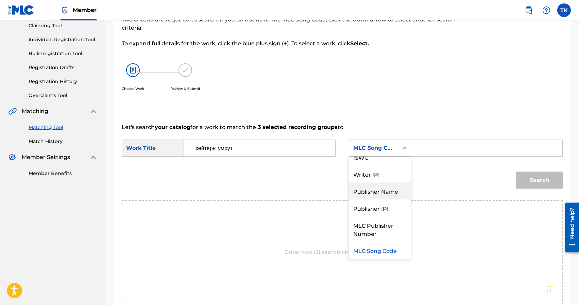
click at [389, 189] on div "Publisher Name" at bounding box center [380, 190] width 62 height 17
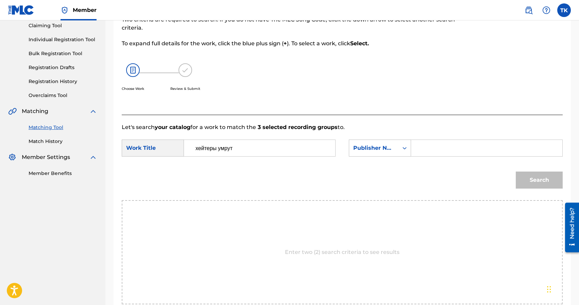
click at [435, 152] on input "Search Form" at bounding box center [487, 148] width 140 height 16
type input "INFINITY MUSIC"
click at [538, 181] on button "Search" at bounding box center [539, 179] width 47 height 17
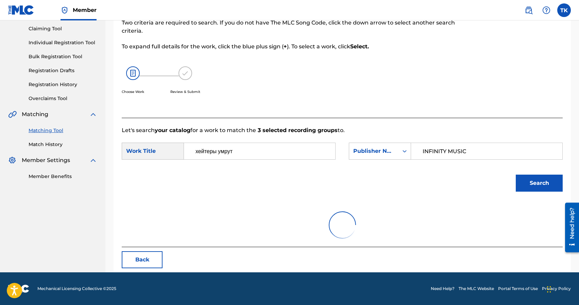
scroll to position [74, 0]
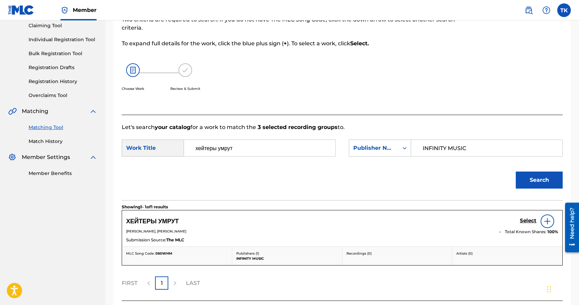
click at [526, 221] on h5 "Select" at bounding box center [528, 220] width 17 height 6
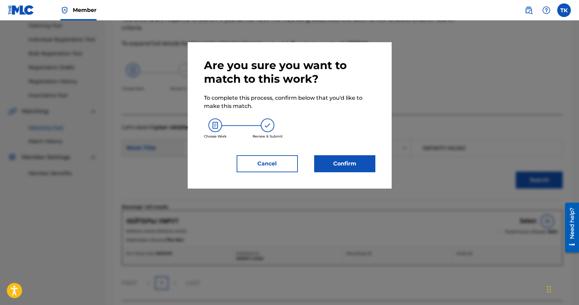
click at [353, 168] on button "Confirm" at bounding box center [344, 163] width 61 height 17
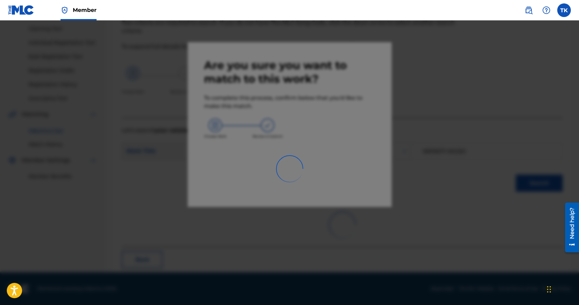
scroll to position [20, 0]
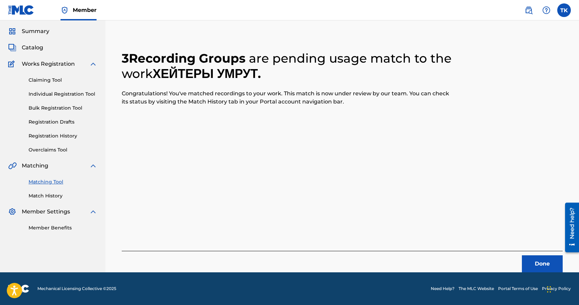
click at [529, 258] on button "Done" at bounding box center [542, 263] width 41 height 17
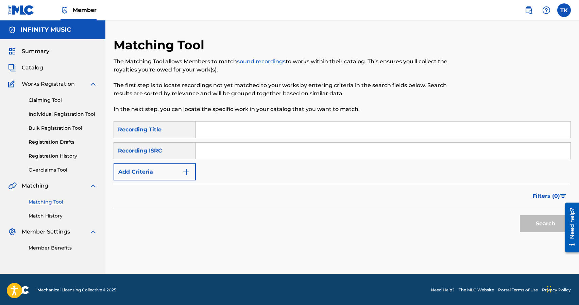
click at [264, 125] on input "Search Form" at bounding box center [383, 129] width 375 height 16
type input "байки скучного мудака"
click at [183, 175] on img "Search Form" at bounding box center [186, 172] width 8 height 8
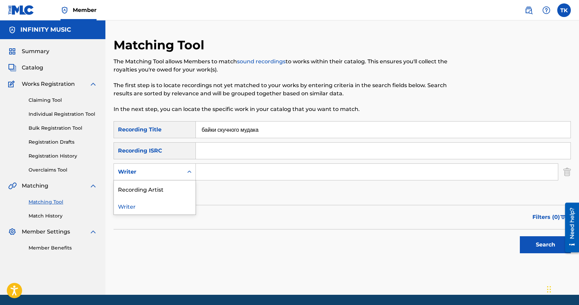
click at [183, 175] on div "Writer" at bounding box center [148, 171] width 69 height 13
click at [183, 183] on div "Recording Artist" at bounding box center [155, 188] width 82 height 17
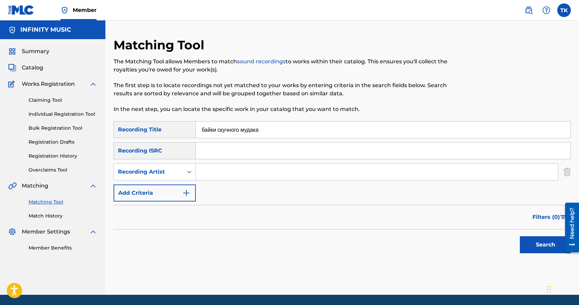
click at [227, 174] on input "Search Form" at bounding box center [377, 172] width 362 height 16
type input "edik_kingsta"
